Goal: Task Accomplishment & Management: Manage account settings

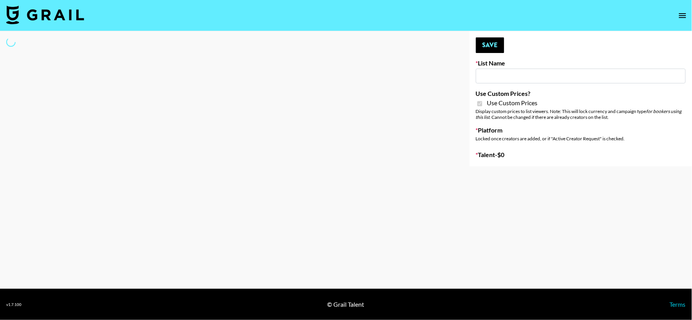
type input "Content Labs for Perplexity"
checkbox input "true"
select select "Brand"
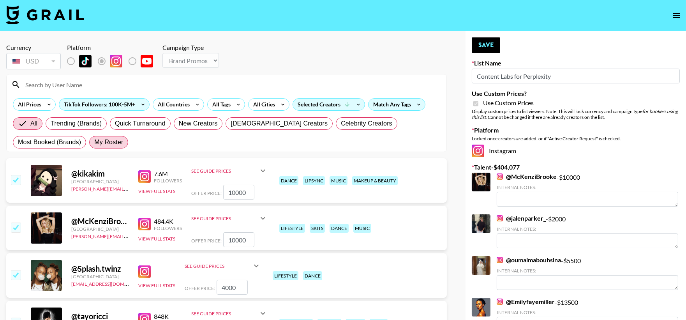
click at [94, 139] on span "My Roster" at bounding box center [108, 142] width 29 height 9
click at [94, 142] on input "My Roster" at bounding box center [94, 142] width 0 height 0
radio input "true"
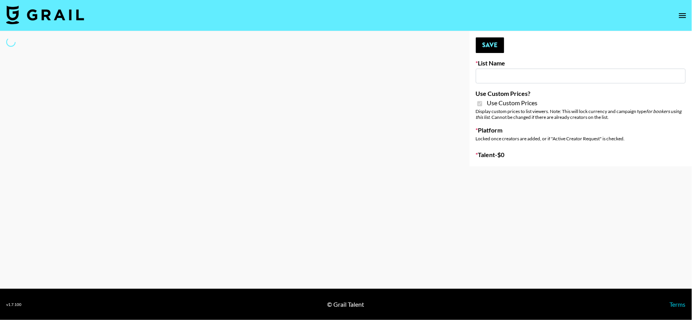
type input "Content Labs for Govee's TV Backlight 3."
checkbox input "true"
select select "Brand"
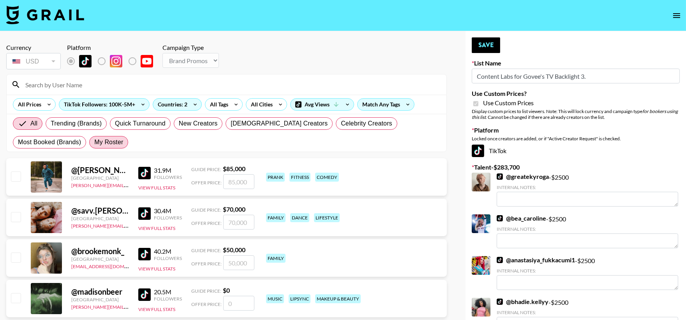
click at [94, 139] on span "My Roster" at bounding box center [108, 142] width 29 height 9
click at [94, 142] on input "My Roster" at bounding box center [94, 142] width 0 height 0
radio input "true"
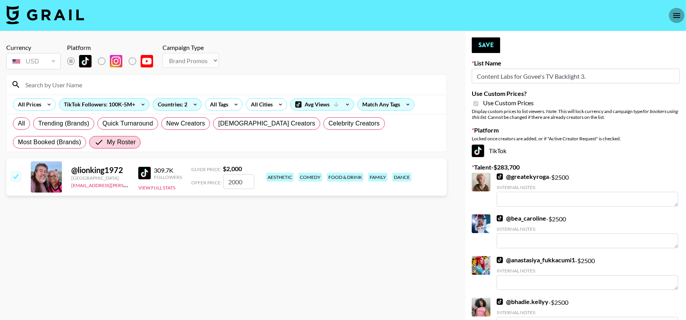
click at [679, 12] on icon "open drawer" at bounding box center [676, 15] width 9 height 9
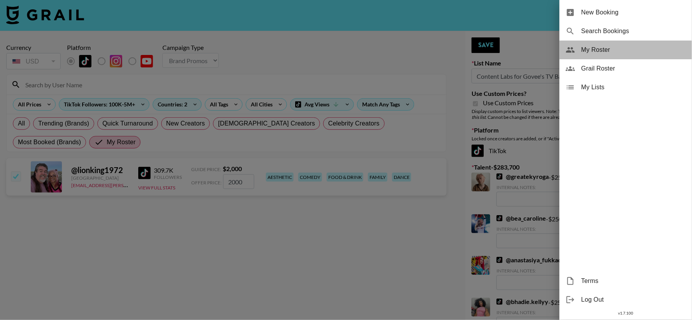
click at [614, 52] on span "My Roster" at bounding box center [634, 49] width 104 height 9
